Goal: Find specific page/section

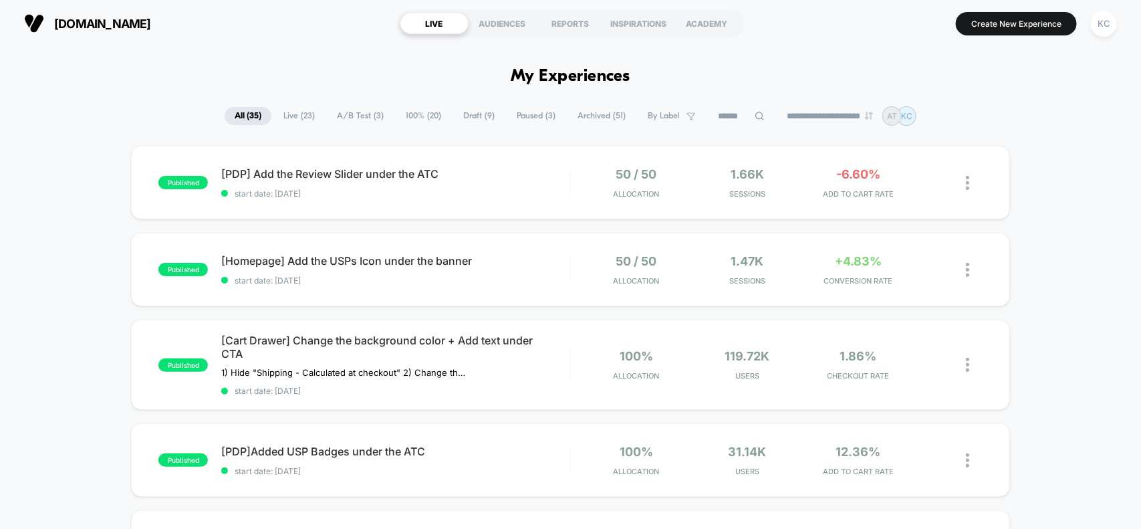
click at [295, 112] on span "Live ( 23 )" at bounding box center [298, 116] width 51 height 18
click at [321, 174] on span "[PDP] Add the Review Slider under the ATC Click to edit experience details" at bounding box center [395, 173] width 348 height 13
